Goal: Task Accomplishment & Management: Manage account settings

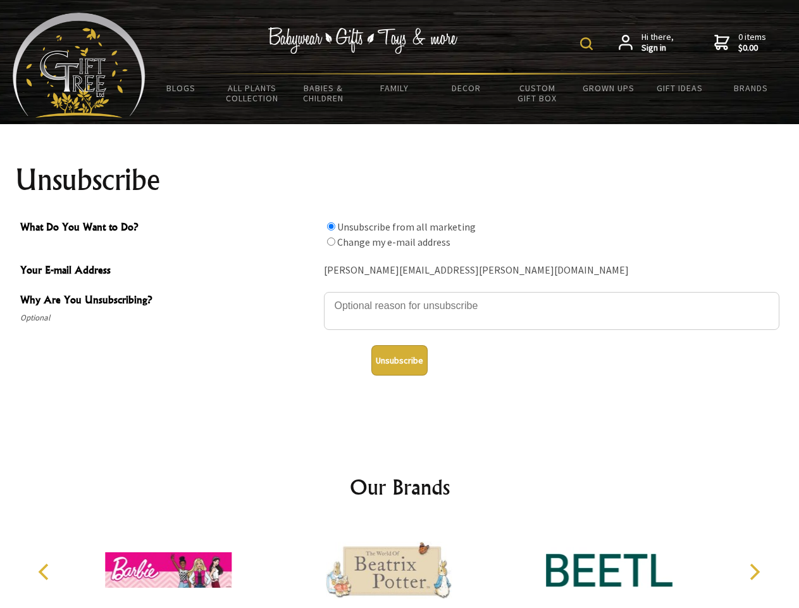
click at [589, 44] on img at bounding box center [586, 43] width 13 height 13
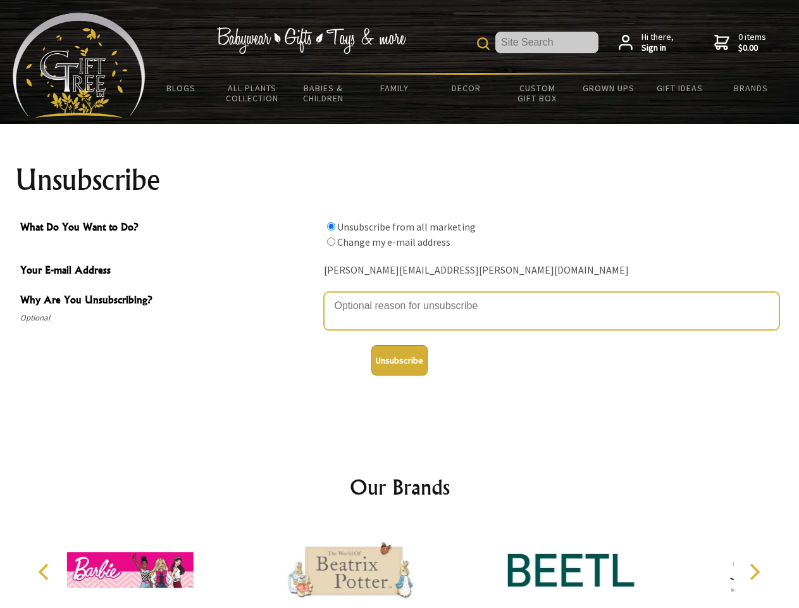
click at [400, 296] on textarea "Why Are You Unsubscribing?" at bounding box center [552, 311] width 456 height 38
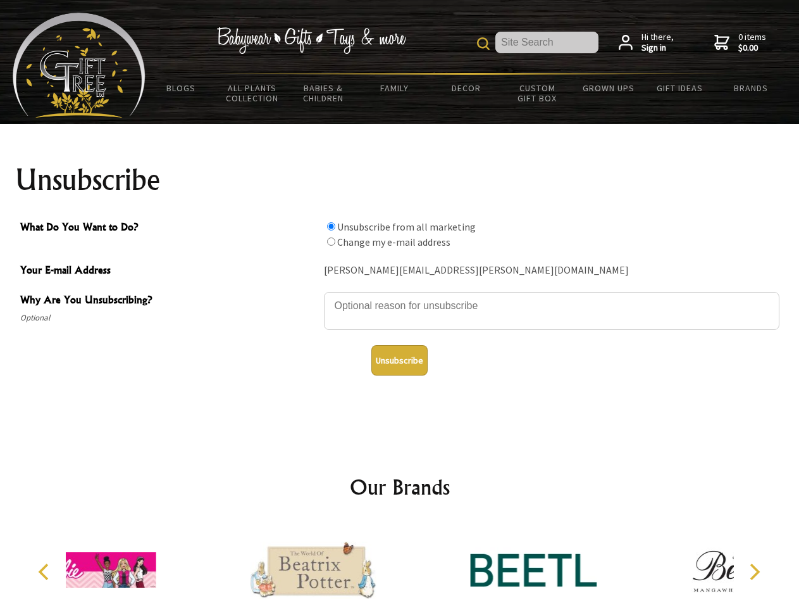
click at [331, 226] on input "What Do You Want to Do?" at bounding box center [331, 226] width 8 height 8
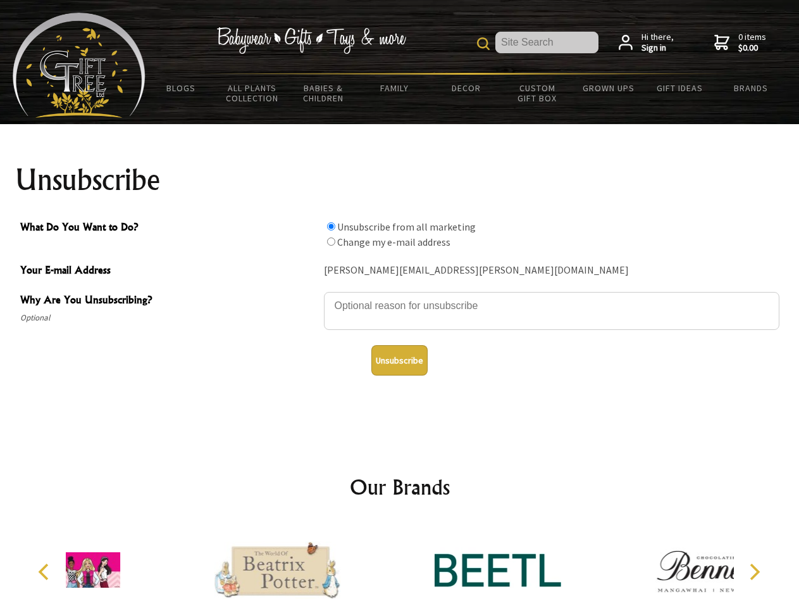
click at [331, 241] on input "What Do You Want to Do?" at bounding box center [331, 241] width 8 height 8
radio input "true"
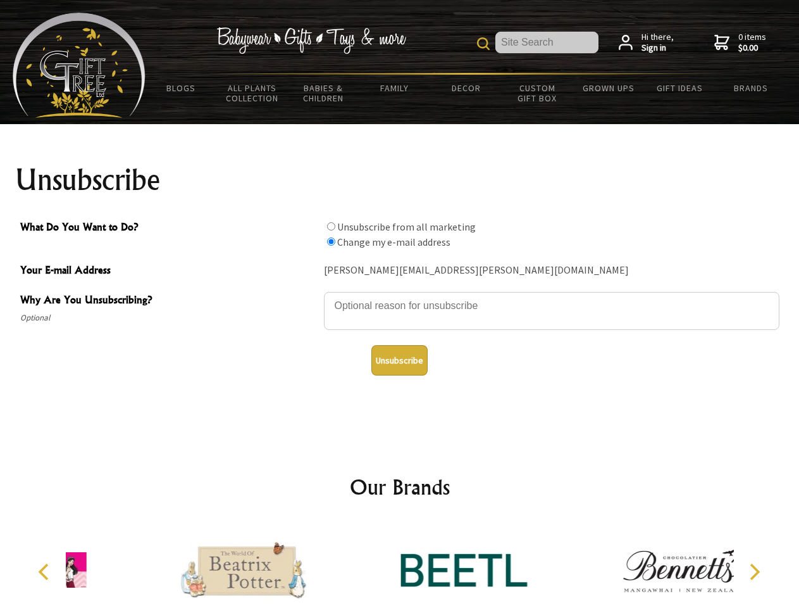
click at [399, 360] on button "Unsubscribe" at bounding box center [399, 360] width 56 height 30
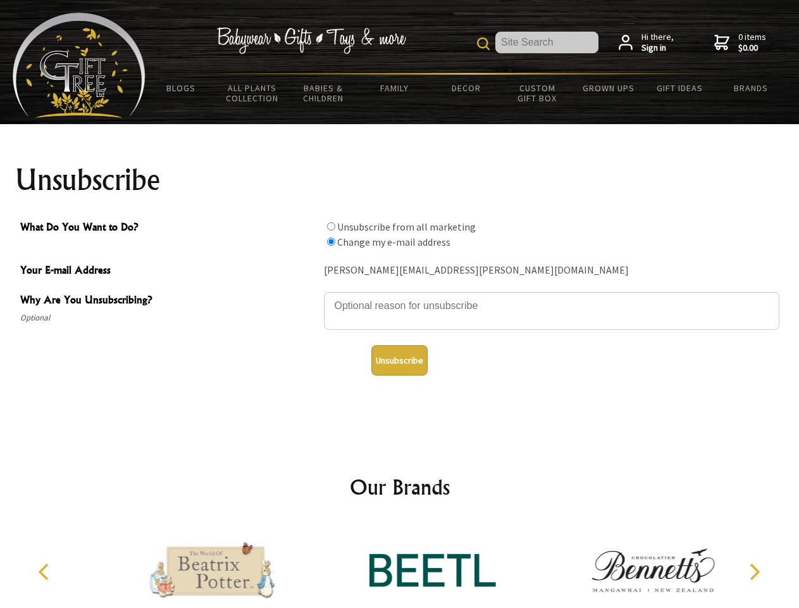
click at [46, 571] on icon "Previous" at bounding box center [45, 571] width 16 height 16
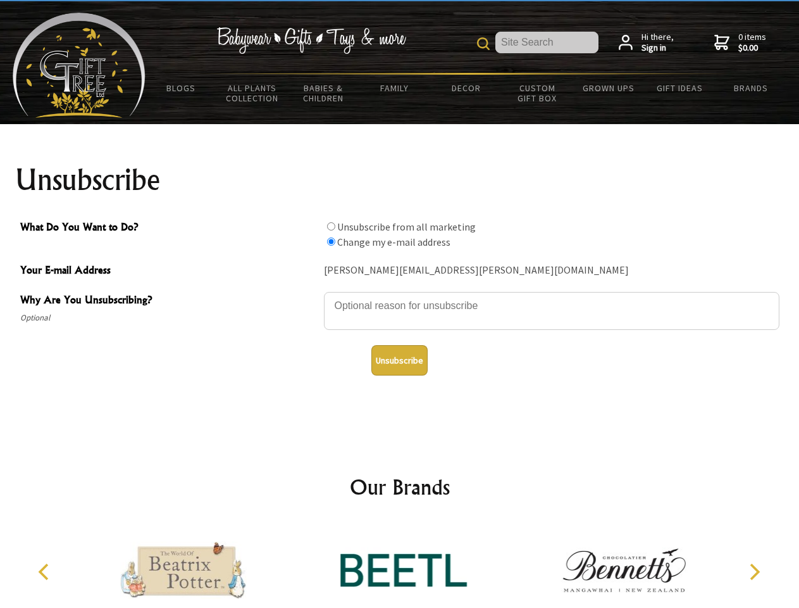
click at [754, 571] on icon "Next" at bounding box center [753, 571] width 16 height 16
